Goal: Transaction & Acquisition: Book appointment/travel/reservation

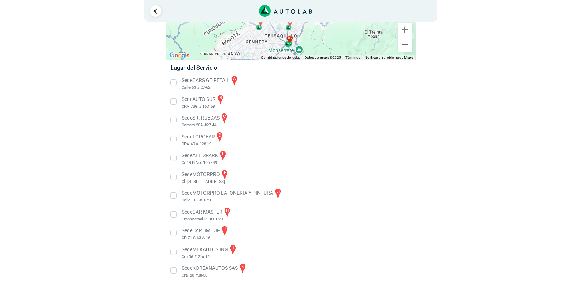
scroll to position [92, 0]
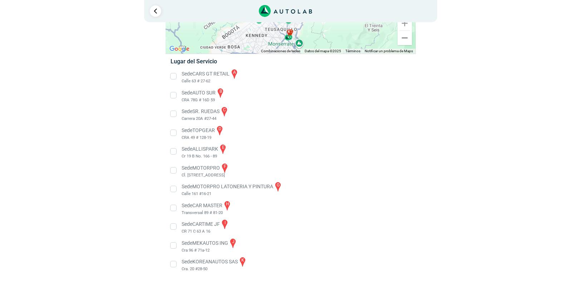
click at [172, 188] on li "Sede MOTORPRO LATONERIA Y PINTURA g Calle 161 #16-21" at bounding box center [290, 189] width 251 height 16
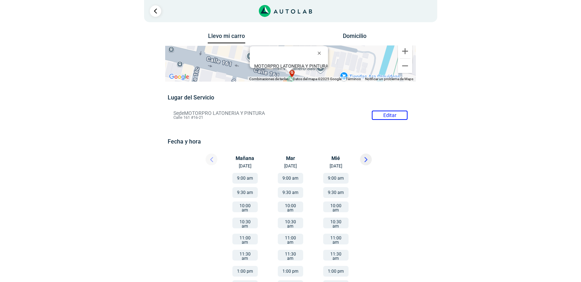
scroll to position [38, 0]
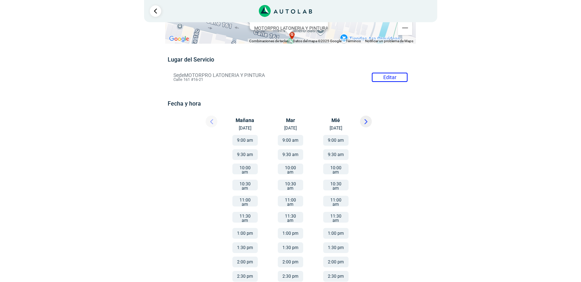
click at [246, 137] on button "9:00 am" at bounding box center [244, 140] width 25 height 11
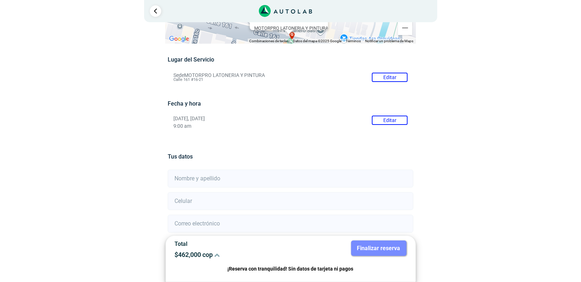
scroll to position [107, 0]
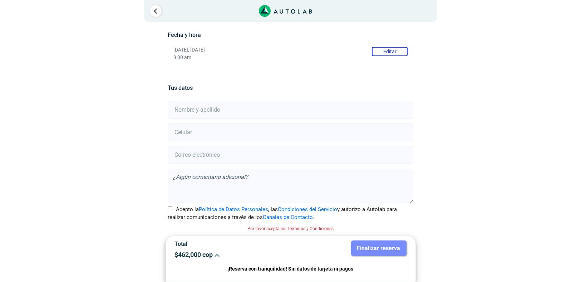
click at [188, 108] on input "text" at bounding box center [291, 110] width 246 height 18
type input "[PERSON_NAME]"
type input "3164737404"
type input "[PERSON_NAME][EMAIL_ADDRESS][PERSON_NAME][DOMAIN_NAME]"
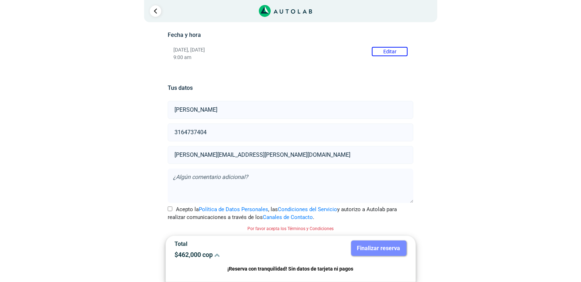
click at [168, 210] on input "Acepto la Política de Datos Personales , las Condiciones del Servicio y autoriz…" at bounding box center [170, 208] width 5 height 5
checkbox input "true"
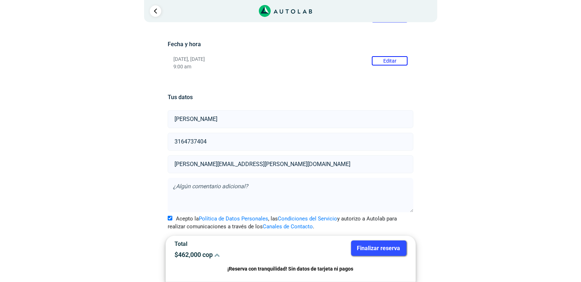
click at [378, 248] on button "Finalizar reserva" at bounding box center [378, 247] width 55 height 15
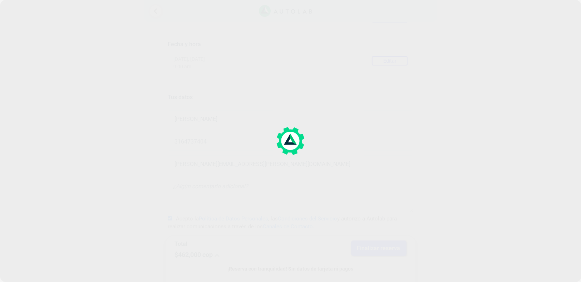
scroll to position [0, 0]
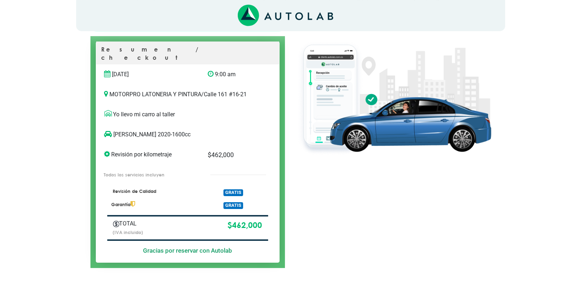
scroll to position [64, 0]
